Goal: Task Accomplishment & Management: Use online tool/utility

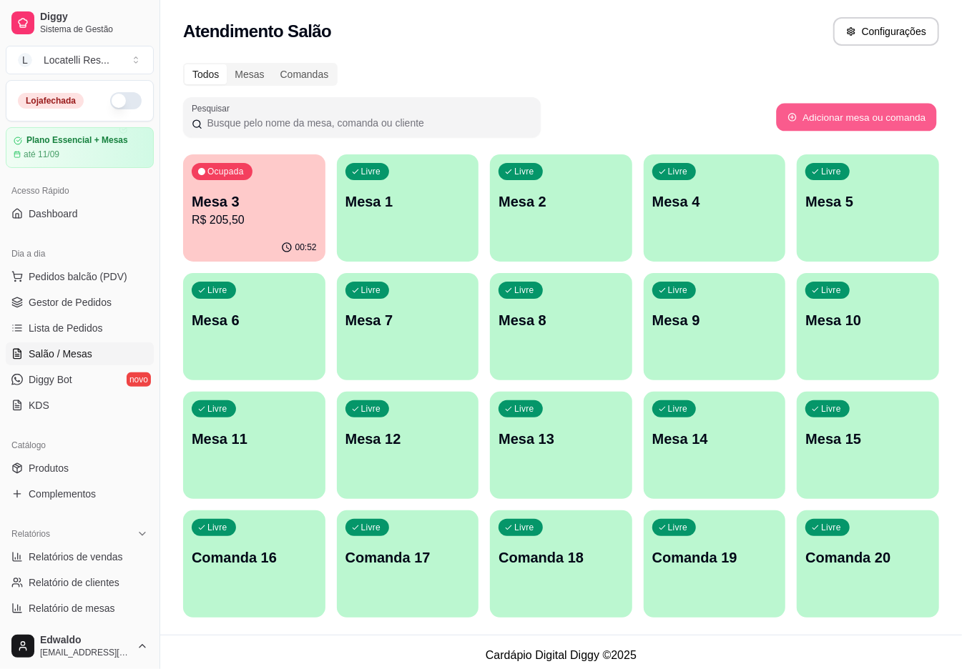
click at [861, 115] on button "Adicionar mesa ou comanda" at bounding box center [856, 118] width 160 height 28
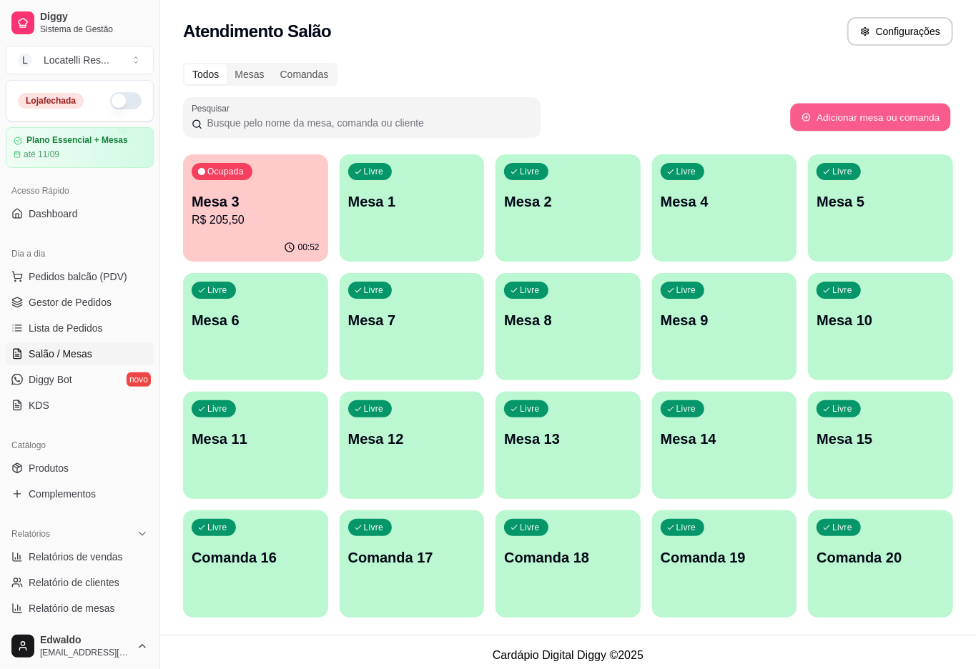
select select "TABLE"
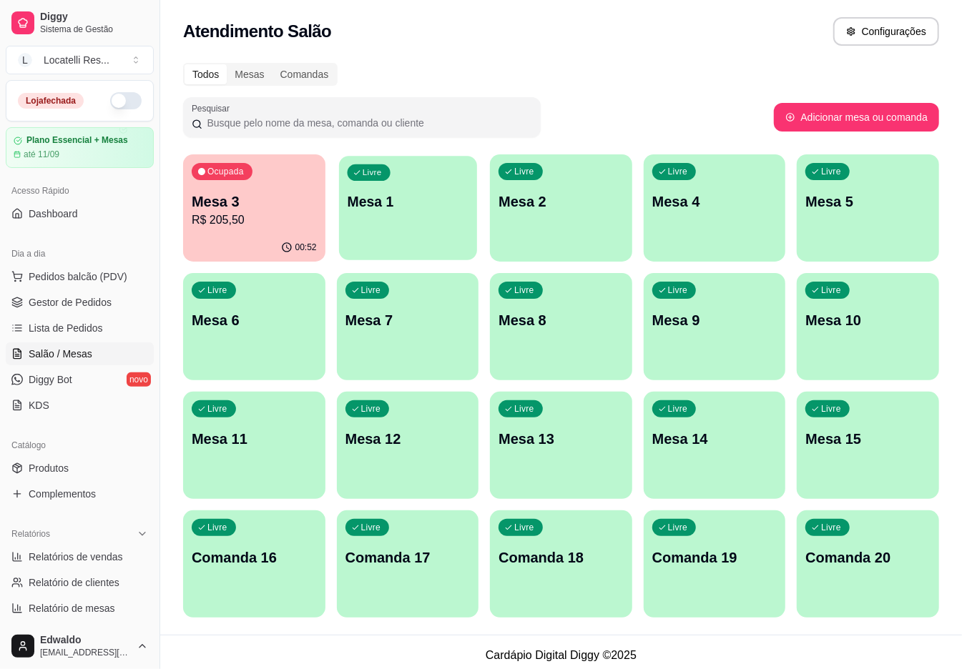
click at [455, 230] on div "Livre Mesa 1" at bounding box center [408, 199] width 138 height 87
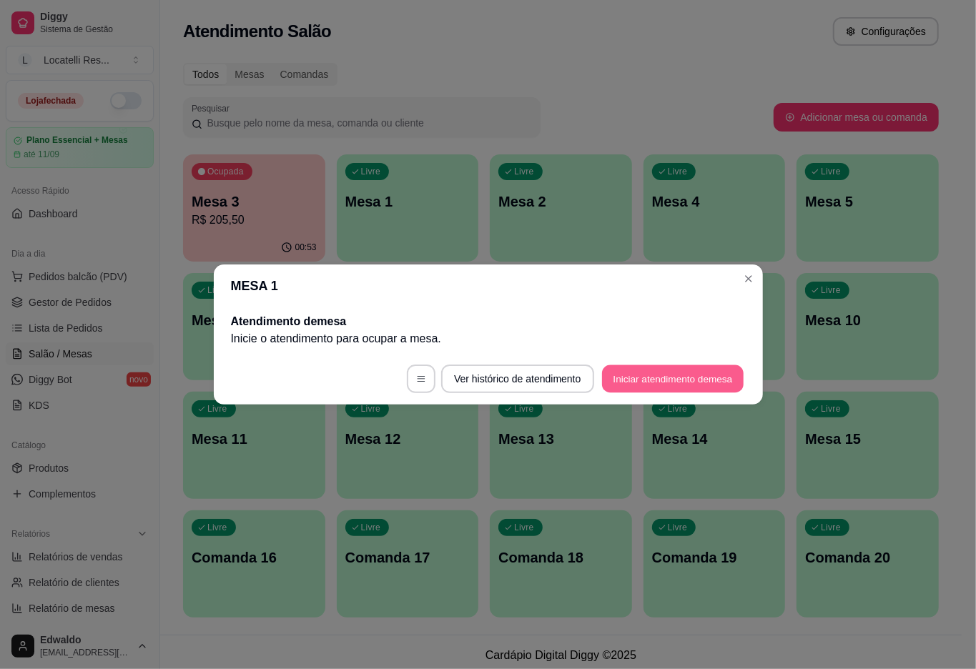
click at [645, 378] on button "Iniciar atendimento de mesa" at bounding box center [673, 379] width 142 height 28
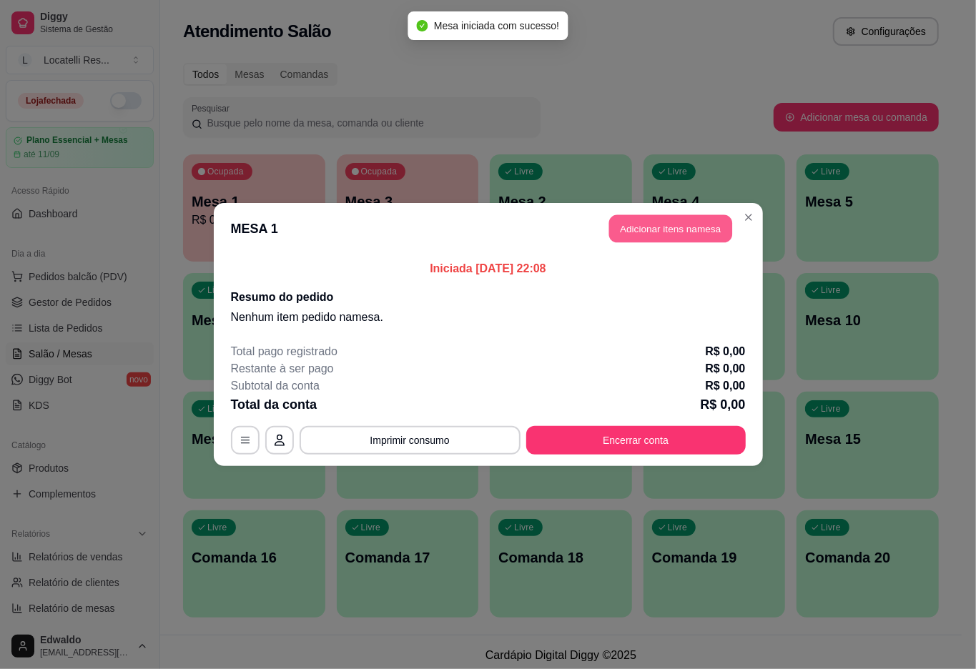
click at [638, 235] on button "Adicionar itens na mesa" at bounding box center [670, 229] width 123 height 28
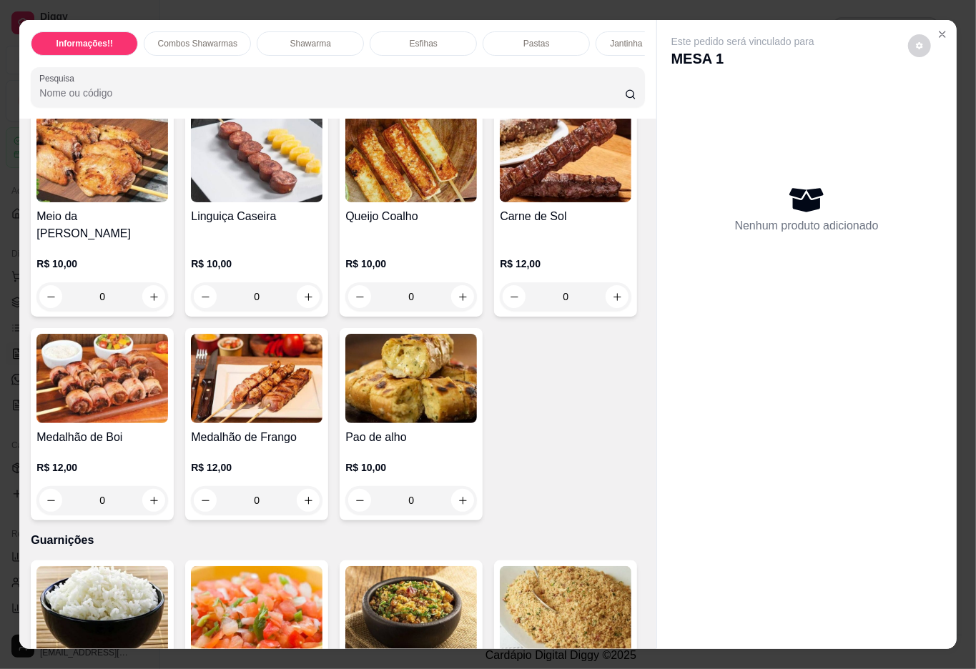
scroll to position [1811, 0]
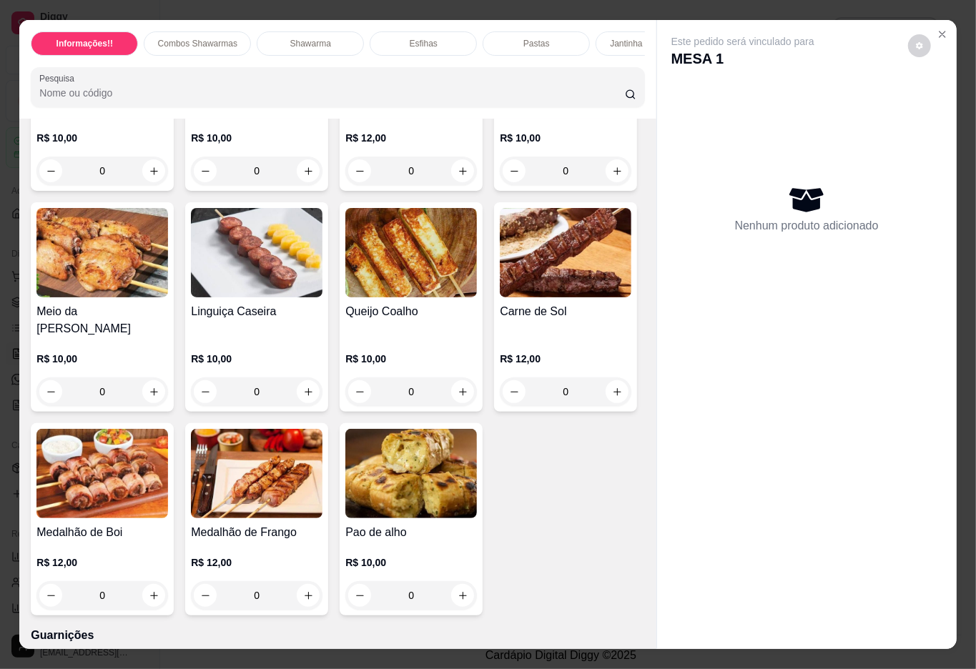
click at [409, 185] on div "R$ 12,00 0" at bounding box center [411, 151] width 132 height 69
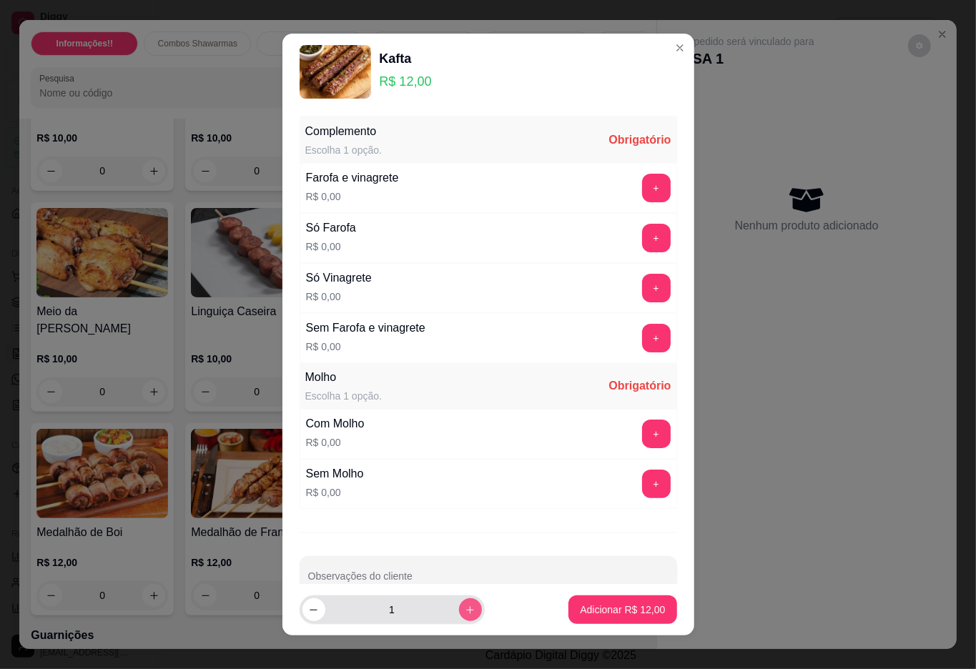
click at [465, 605] on icon "increase-product-quantity" at bounding box center [470, 610] width 11 height 11
type input "2"
click at [642, 186] on button "+" at bounding box center [656, 188] width 29 height 29
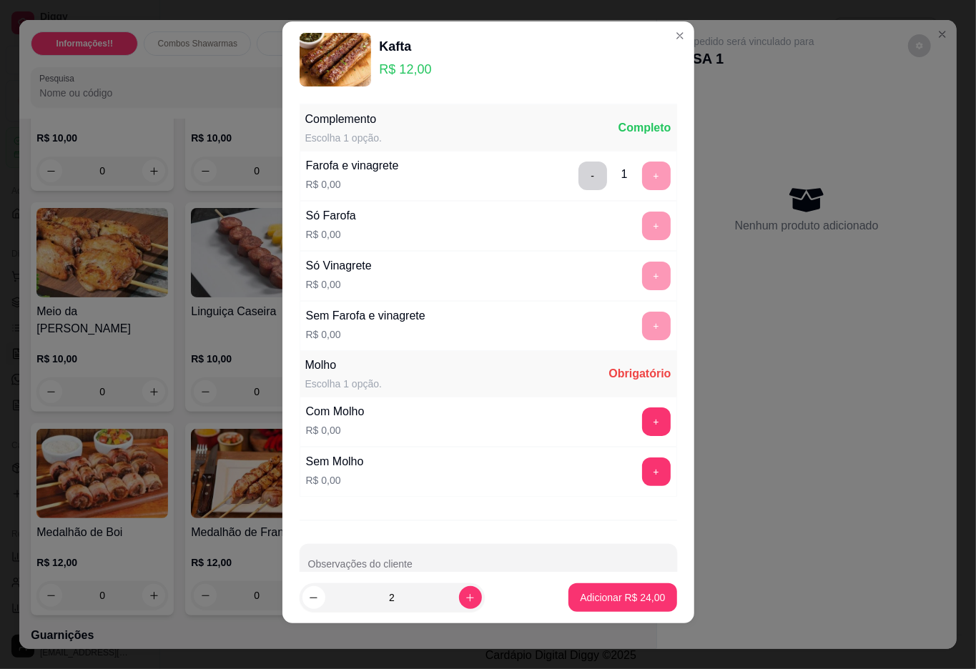
scroll to position [35, 0]
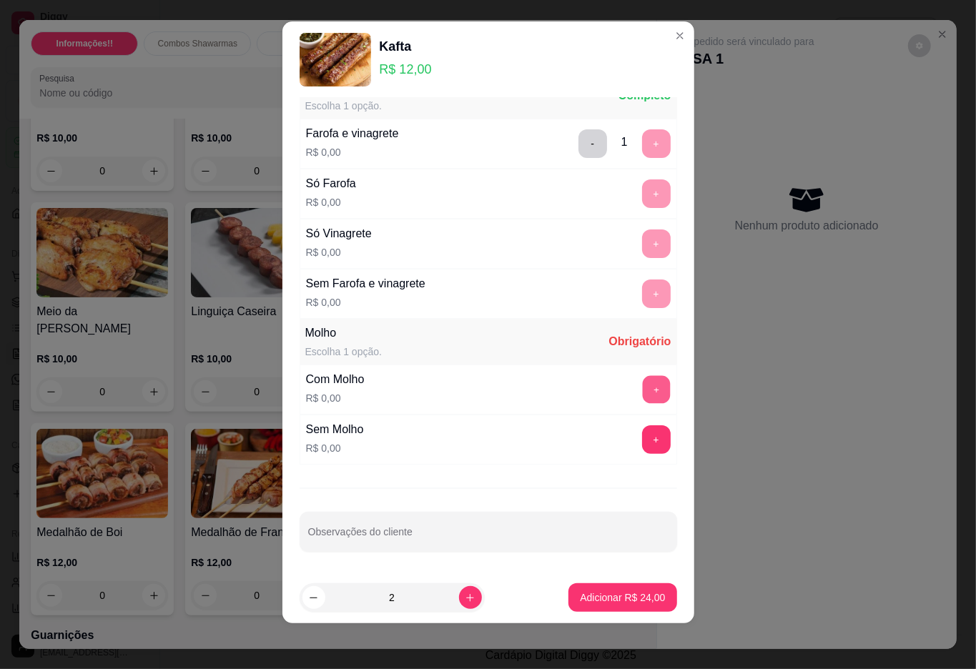
click at [642, 386] on button "+" at bounding box center [656, 389] width 28 height 28
click at [598, 598] on p "Adicionar R$ 24,00" at bounding box center [622, 598] width 85 height 14
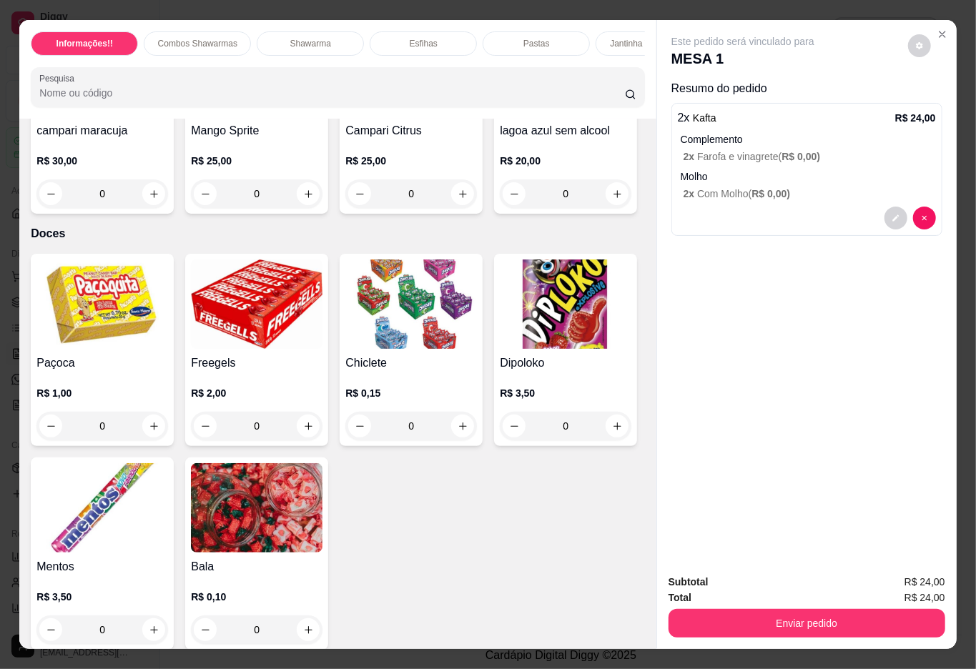
scroll to position [4385, 0]
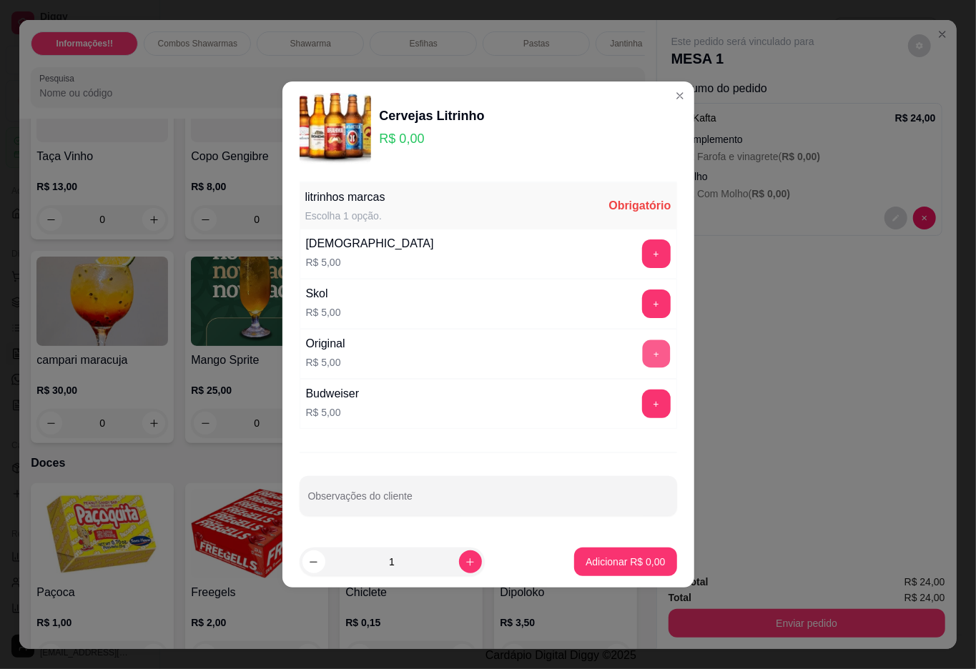
click at [643, 347] on button "+" at bounding box center [656, 354] width 28 height 28
click at [604, 564] on p "Adicionar R$ 5,00" at bounding box center [625, 562] width 79 height 14
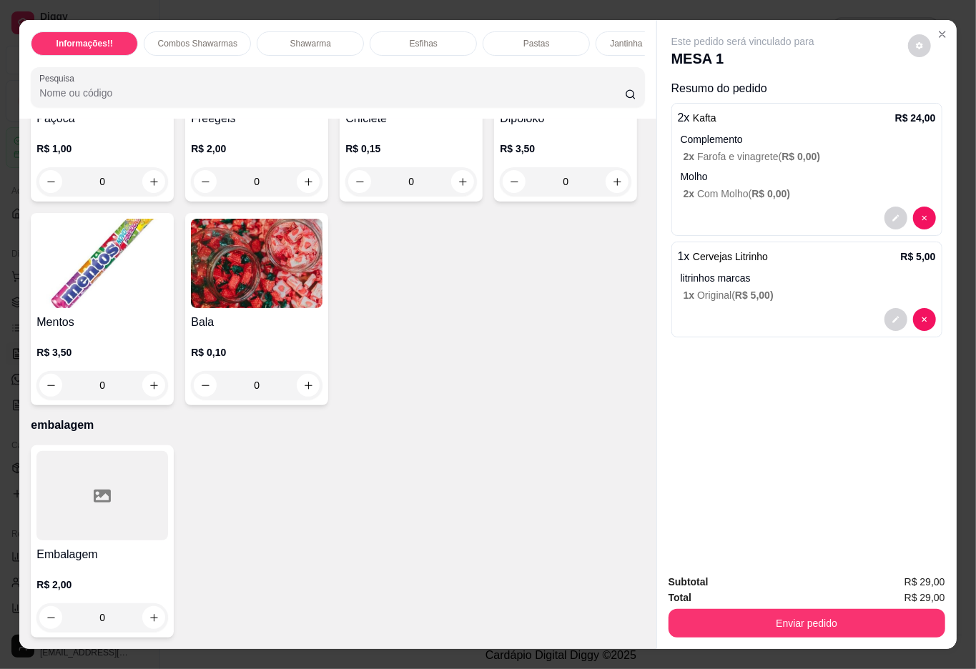
scroll to position [5148, 0]
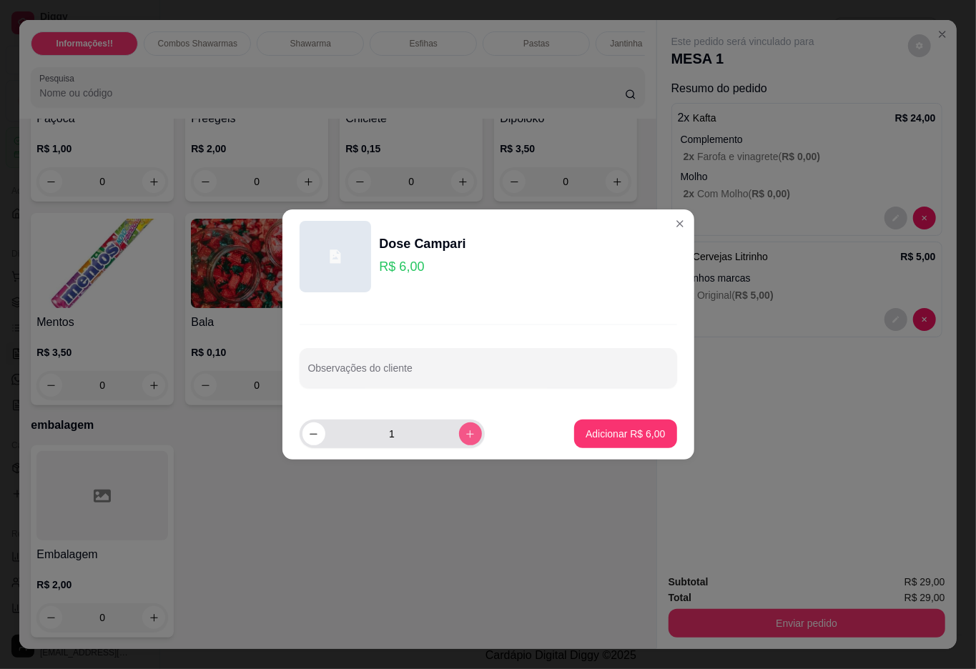
click at [465, 439] on icon "increase-product-quantity" at bounding box center [470, 434] width 11 height 11
type input "2"
click at [621, 436] on p "Adicionar R$ 12,00" at bounding box center [622, 434] width 85 height 14
type input "2"
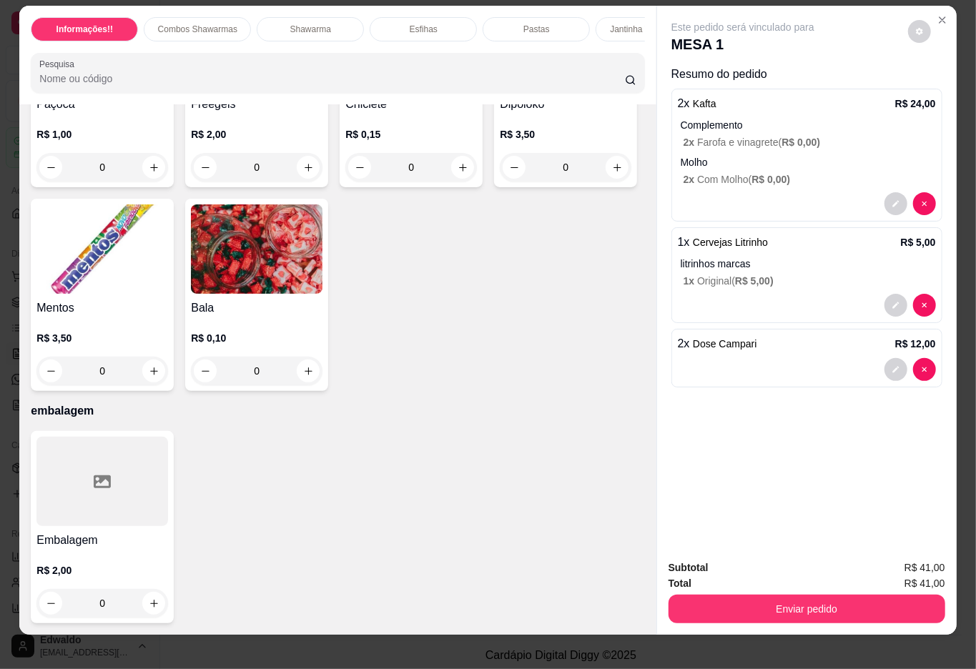
scroll to position [0, 0]
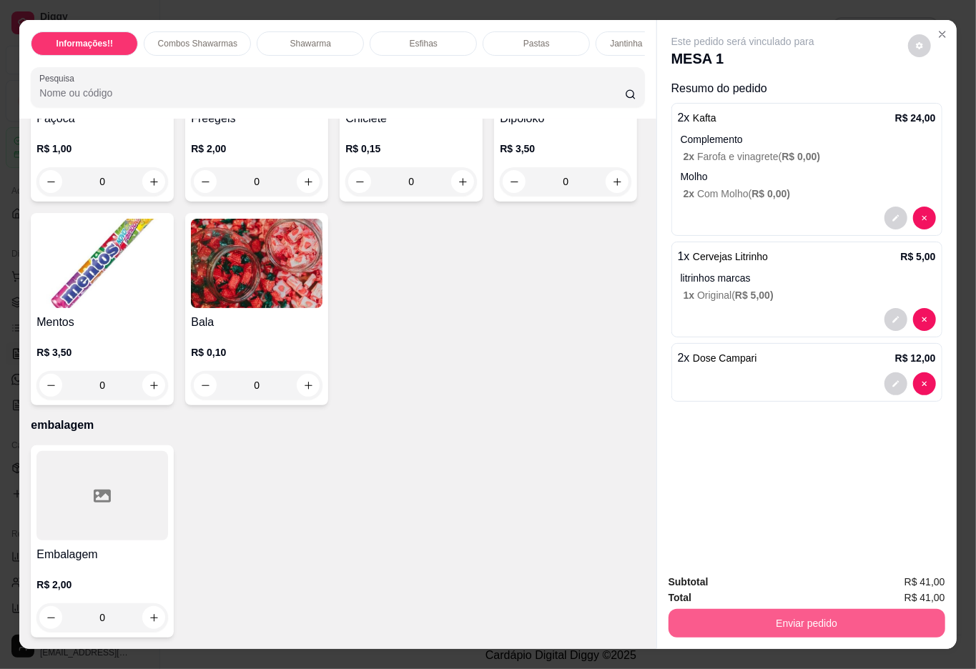
click at [799, 613] on button "Enviar pedido" at bounding box center [806, 623] width 277 height 29
click at [799, 572] on button "Não registrar e enviar pedido" at bounding box center [758, 581] width 144 height 26
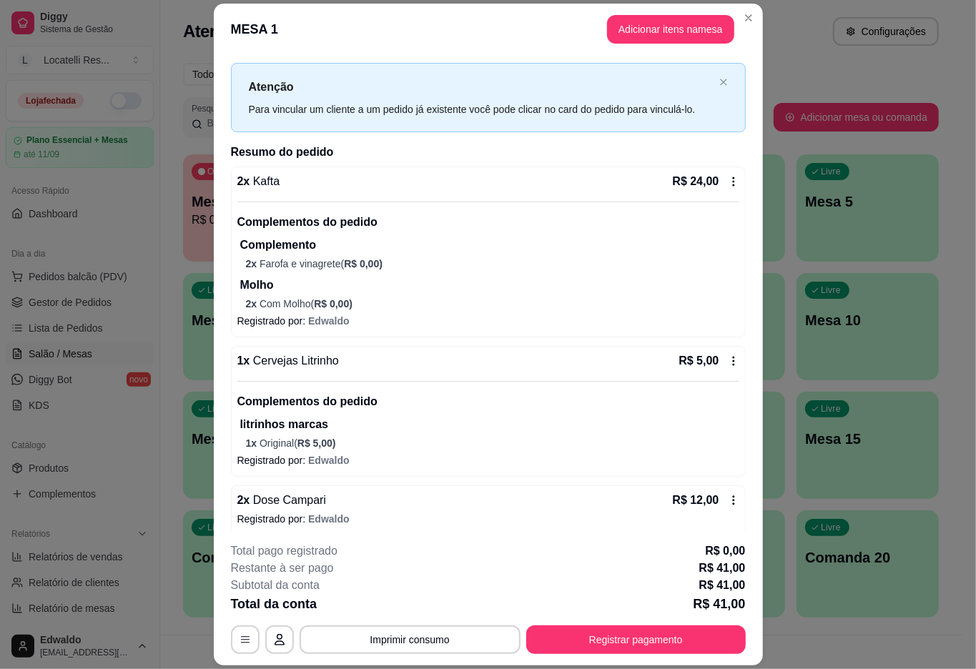
scroll to position [35, 0]
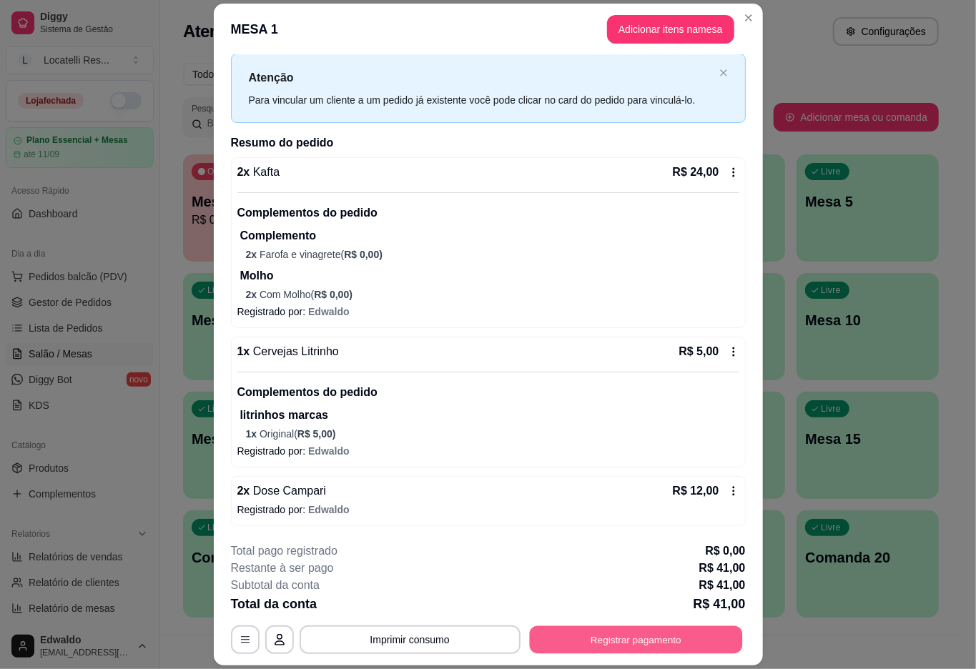
click at [624, 638] on button "Registrar pagamento" at bounding box center [635, 640] width 213 height 28
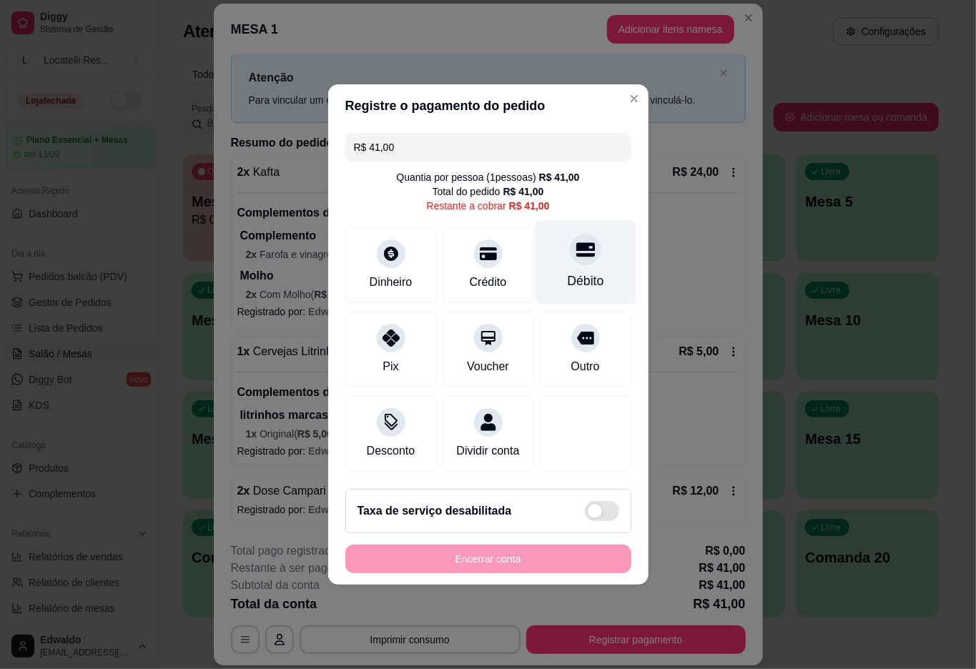
click at [576, 250] on icon at bounding box center [585, 249] width 19 height 19
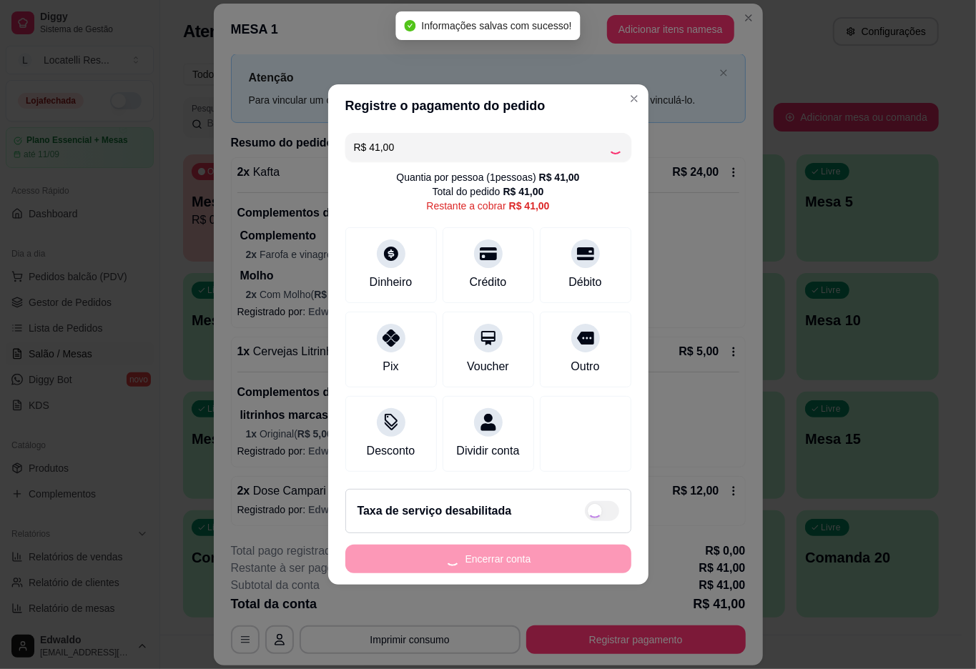
type input "R$ 0,00"
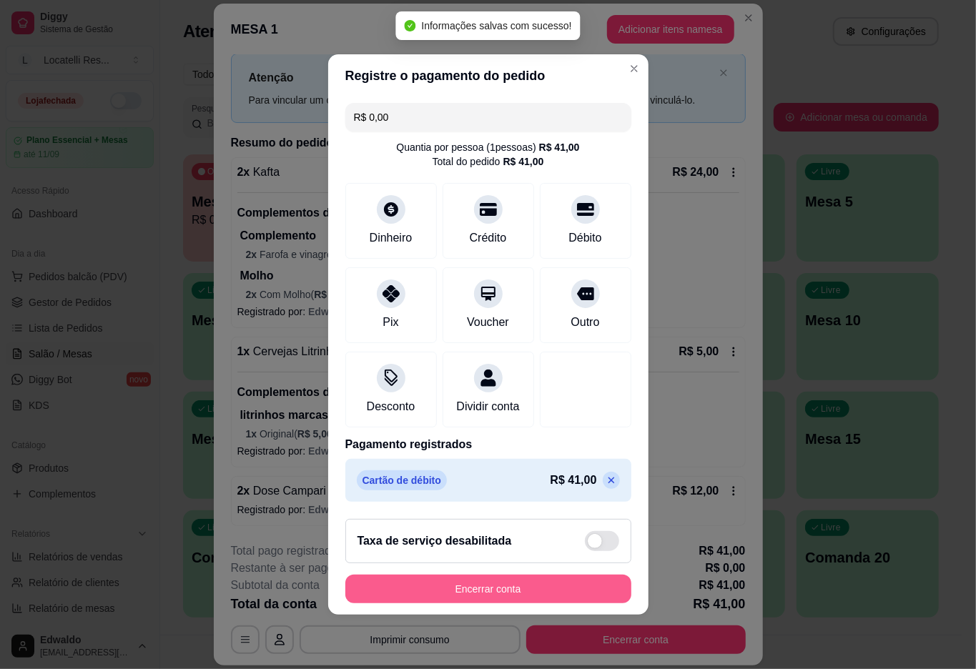
click at [513, 593] on button "Encerrar conta" at bounding box center [488, 589] width 286 height 29
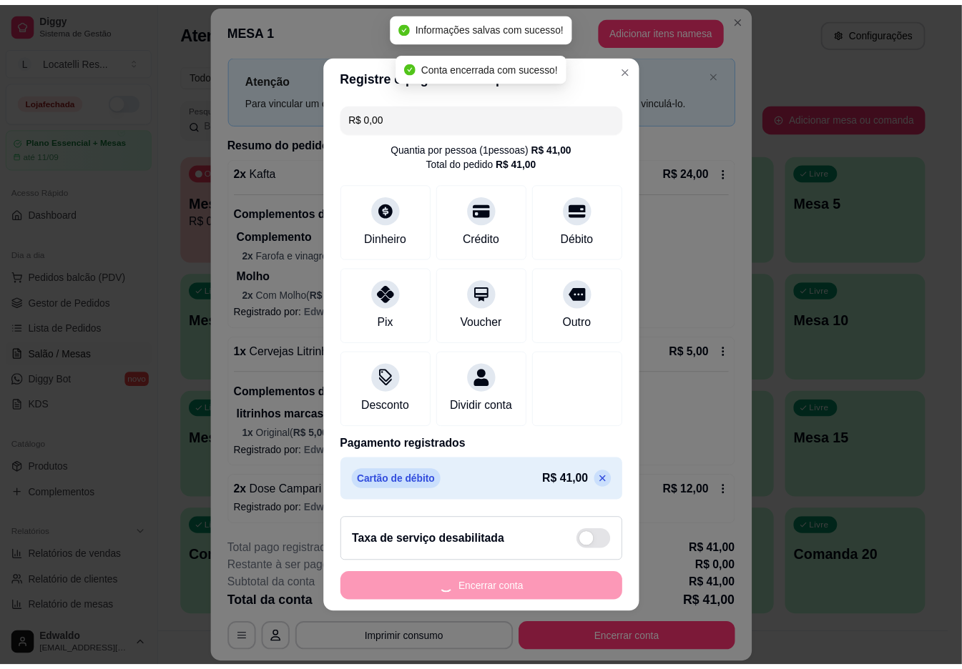
scroll to position [0, 0]
